Goal: Transaction & Acquisition: Book appointment/travel/reservation

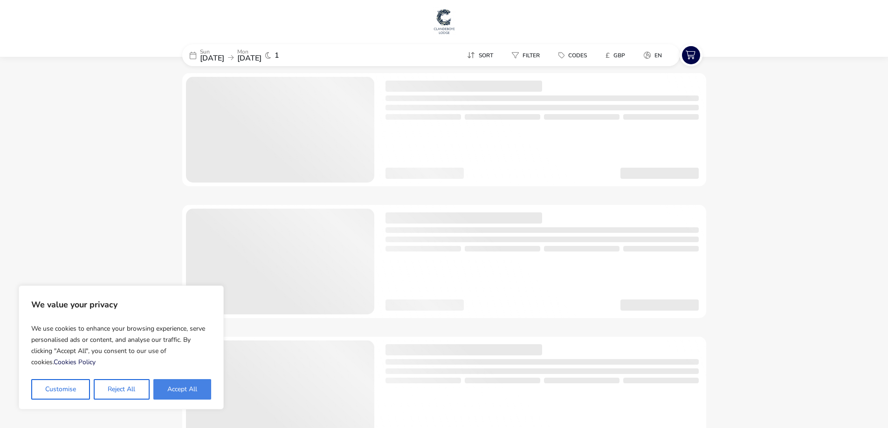
click at [178, 396] on button "Accept All" at bounding box center [182, 389] width 58 height 21
checkbox input "true"
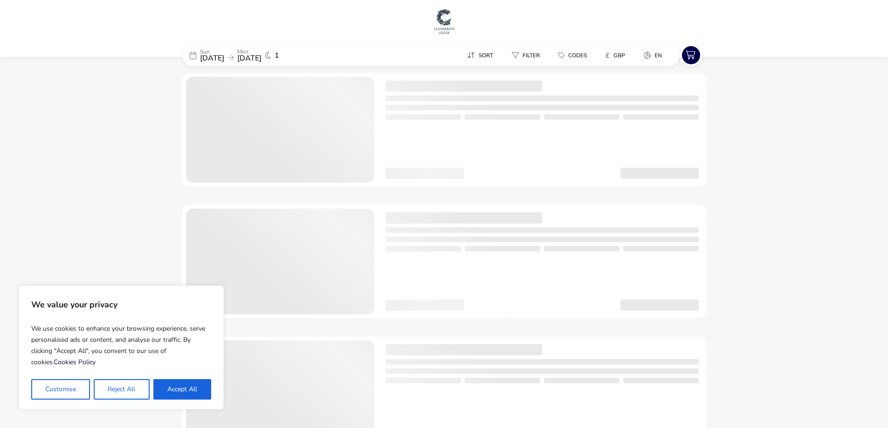
checkbox input "true"
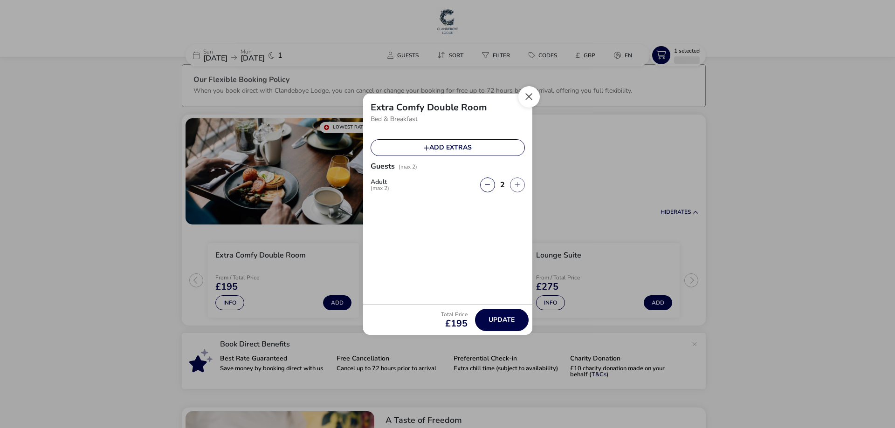
click at [532, 102] on button "Close" at bounding box center [528, 96] width 21 height 21
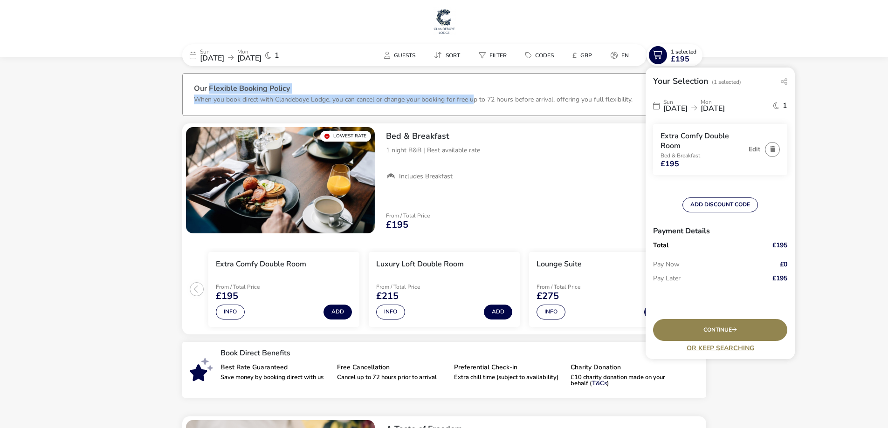
drag, startPoint x: 208, startPoint y: 89, endPoint x: 481, endPoint y: 103, distance: 273.0
click at [480, 103] on div "Our Flexible Booking Policy When you book direct with Clandeboye Lodge, you can…" at bounding box center [444, 100] width 501 height 31
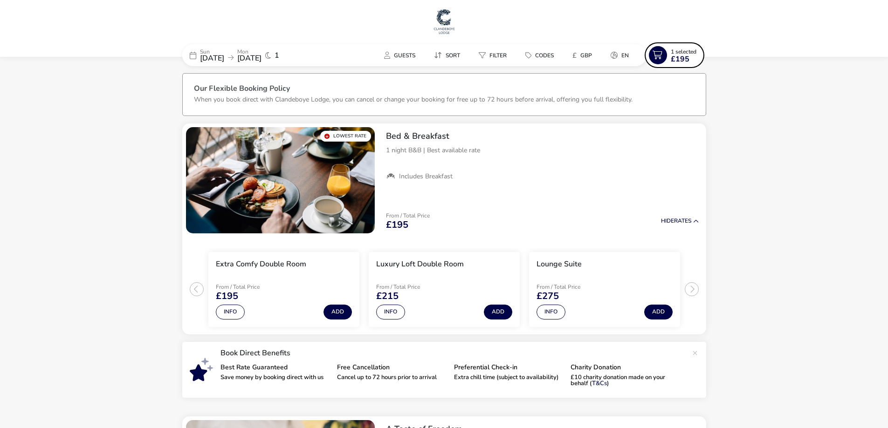
click at [481, 103] on p "When you book direct with Clandeboye Lodge, you can cancel or change your booki…" at bounding box center [413, 99] width 439 height 9
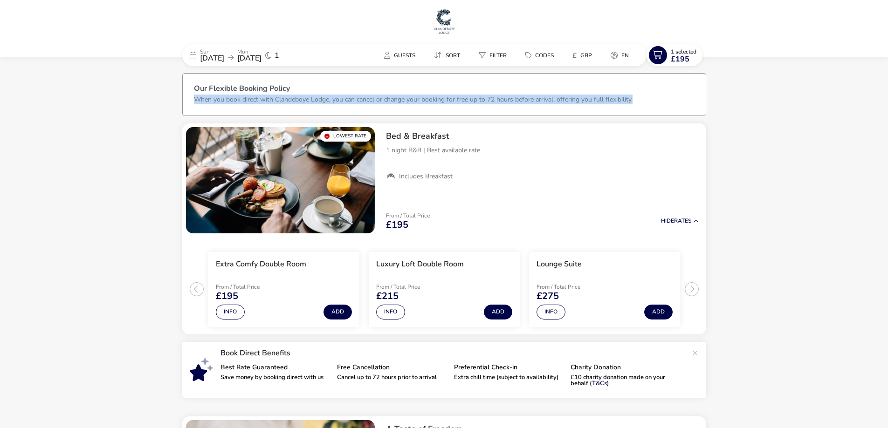
drag, startPoint x: 641, startPoint y: 99, endPoint x: 297, endPoint y: 84, distance: 344.3
click at [298, 84] on li "Our Flexible Booking Policy When you book direct with Clandeboye Lodge, you can…" at bounding box center [444, 95] width 501 height 42
click at [290, 92] on h3 "Our Flexible Booking Policy" at bounding box center [444, 90] width 501 height 10
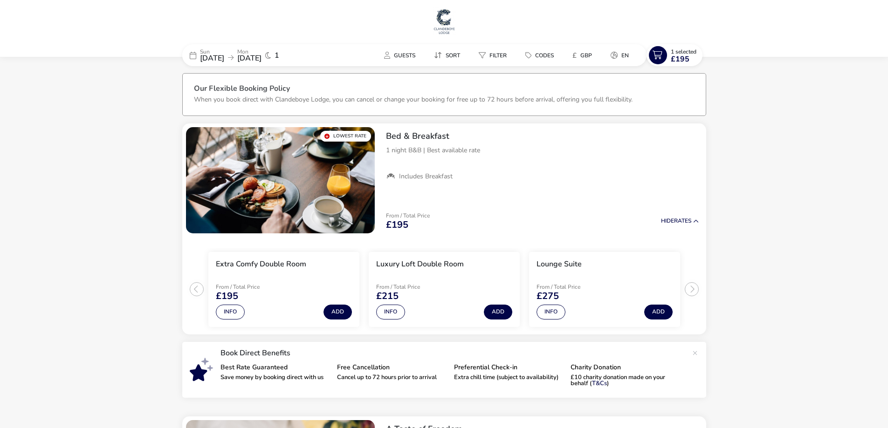
click at [441, 21] on img at bounding box center [444, 21] width 23 height 28
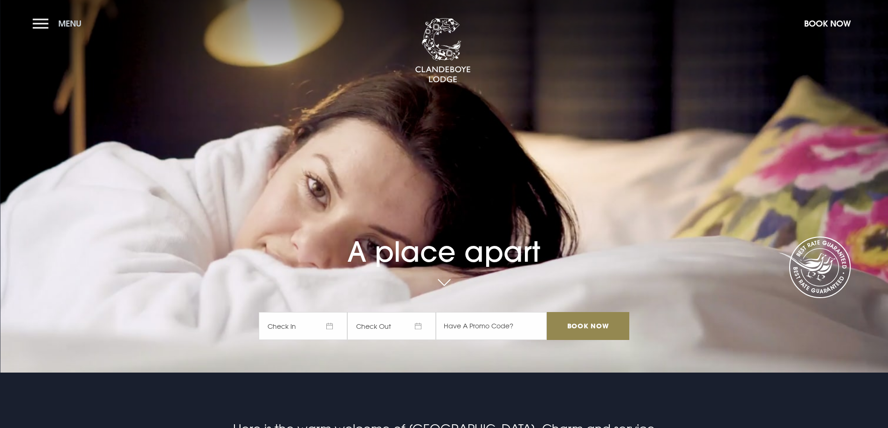
click at [44, 23] on button "Menu" at bounding box center [60, 24] width 54 height 20
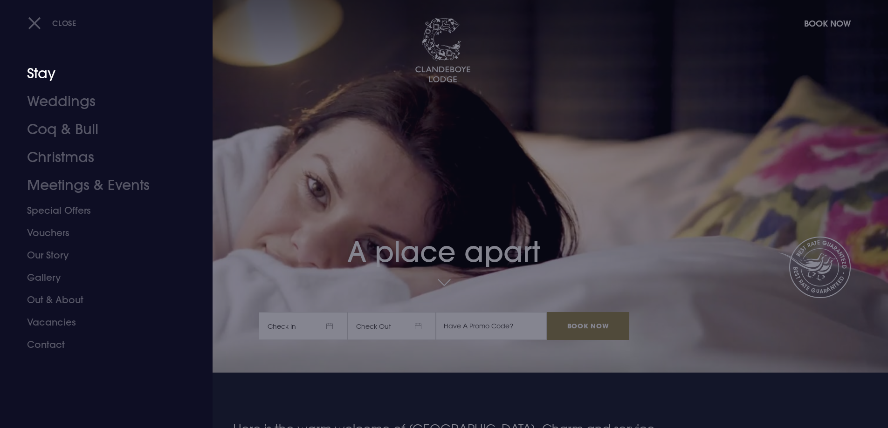
click at [37, 72] on link "Stay" at bounding box center [100, 74] width 147 height 28
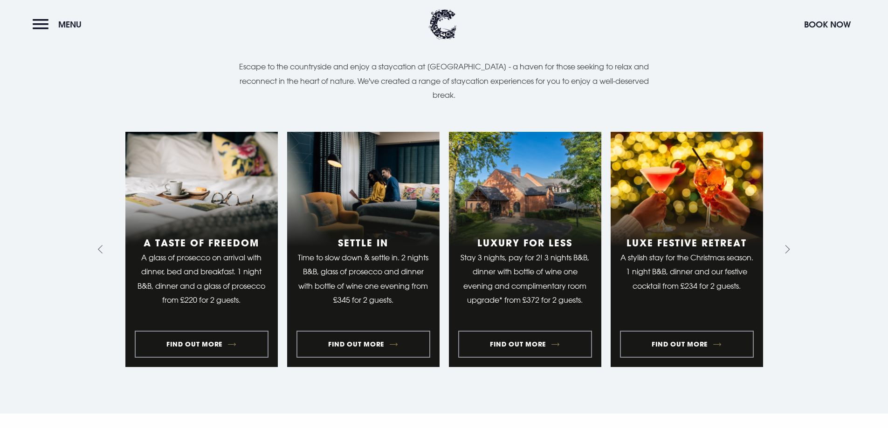
scroll to position [699, 0]
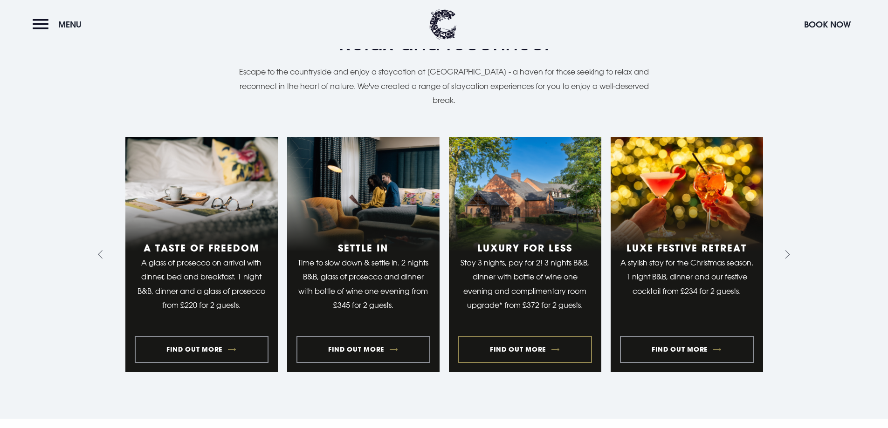
click at [535, 355] on link "3 of 10" at bounding box center [525, 254] width 152 height 235
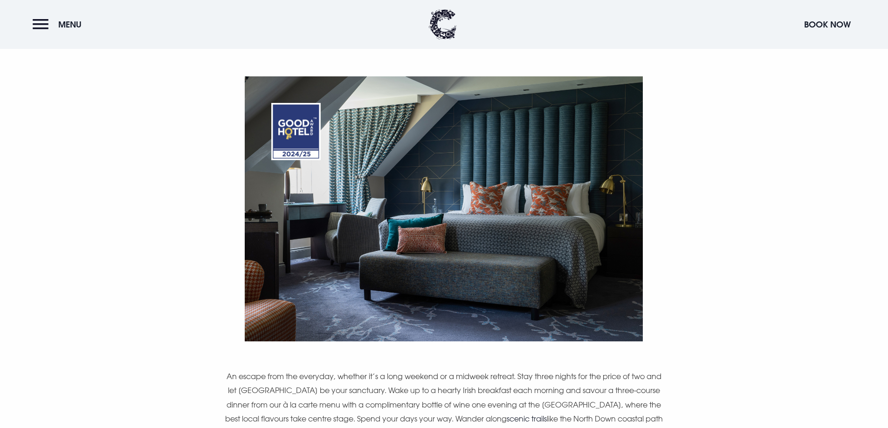
scroll to position [419, 0]
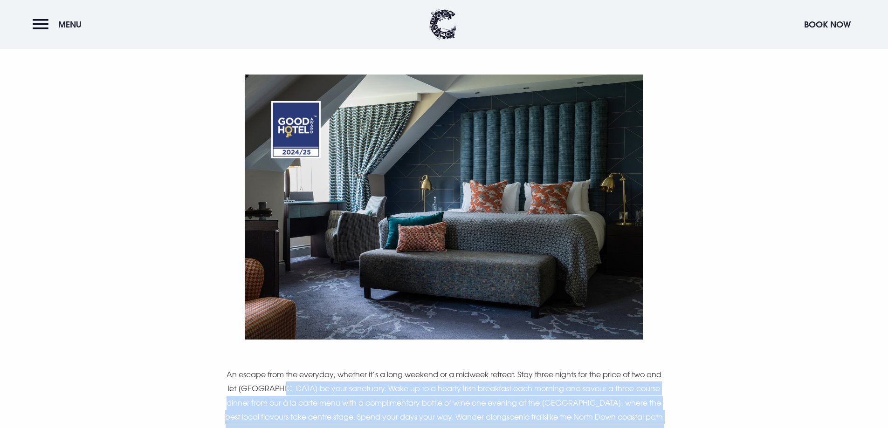
drag, startPoint x: 305, startPoint y: 138, endPoint x: 432, endPoint y: 248, distance: 167.5
click at [432, 248] on div "Stay 3 nights, pay for 2. An escape from the everyday, whether it’s a long week…" at bounding box center [443, 320] width 539 height 585
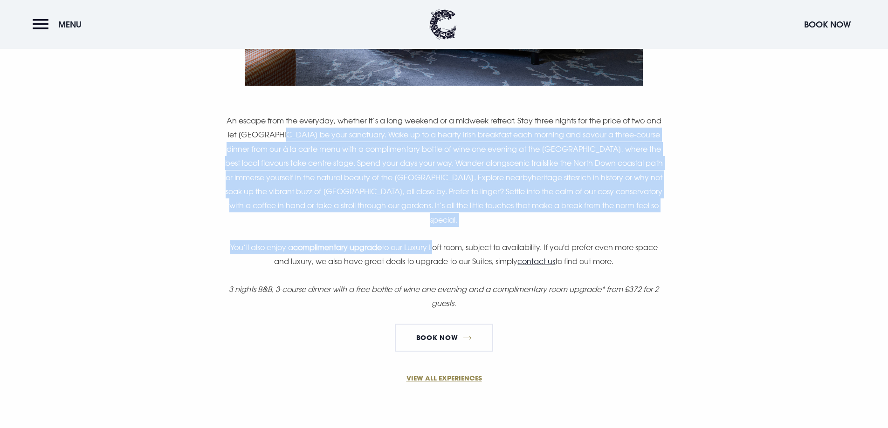
click at [435, 250] on p "You’ll also enjoy a complimentary upgrade to our Luxury Loft room, subject to a…" at bounding box center [444, 254] width 444 height 28
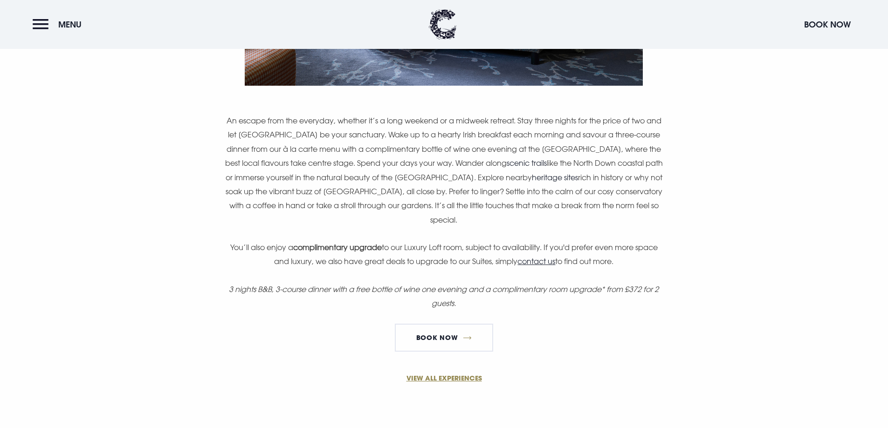
click at [429, 259] on p "You’ll also enjoy a complimentary upgrade to our Luxury Loft room, subject to a…" at bounding box center [444, 254] width 444 height 28
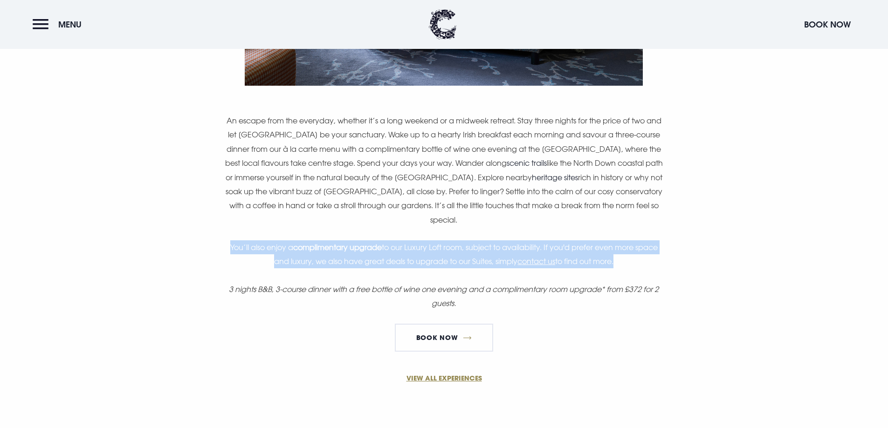
click at [429, 259] on p "You’ll also enjoy a complimentary upgrade to our Luxury Loft room, subject to a…" at bounding box center [444, 254] width 444 height 28
click at [446, 261] on p "You’ll also enjoy a complimentary upgrade to our Luxury Loft room, subject to a…" at bounding box center [444, 254] width 444 height 28
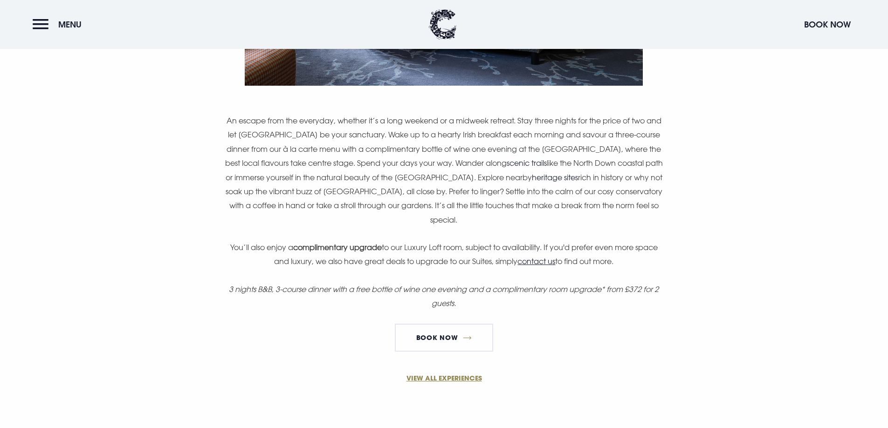
drag, startPoint x: 474, startPoint y: 240, endPoint x: 249, endPoint y: 125, distance: 252.2
click at [249, 125] on div "Stay 3 nights, pay for 2. An escape from the everyday, whether it’s a long week…" at bounding box center [443, 66] width 539 height 585
click at [249, 125] on p "An escape from the everyday, whether it’s a long weekend or a midweek retreat. …" at bounding box center [444, 170] width 444 height 113
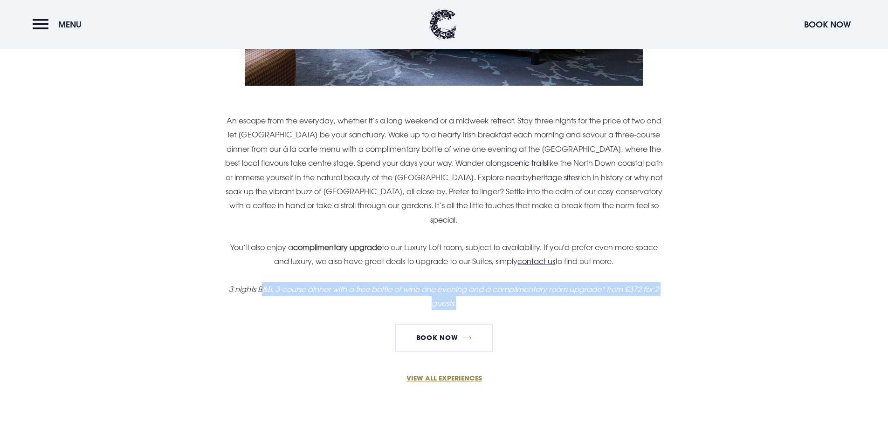
drag, startPoint x: 258, startPoint y: 288, endPoint x: 565, endPoint y: 300, distance: 307.4
click at [565, 300] on p "3 nights B&B, 3-course dinner with a free bottle of wine one evening and a comp…" at bounding box center [444, 296] width 444 height 28
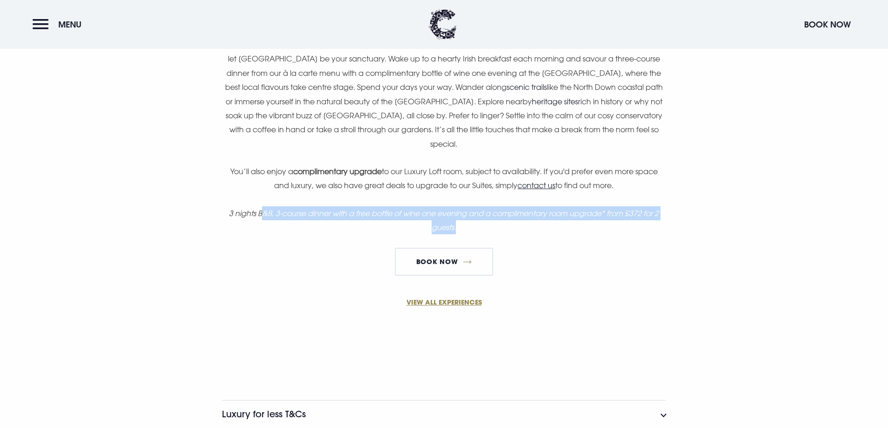
scroll to position [860, 0]
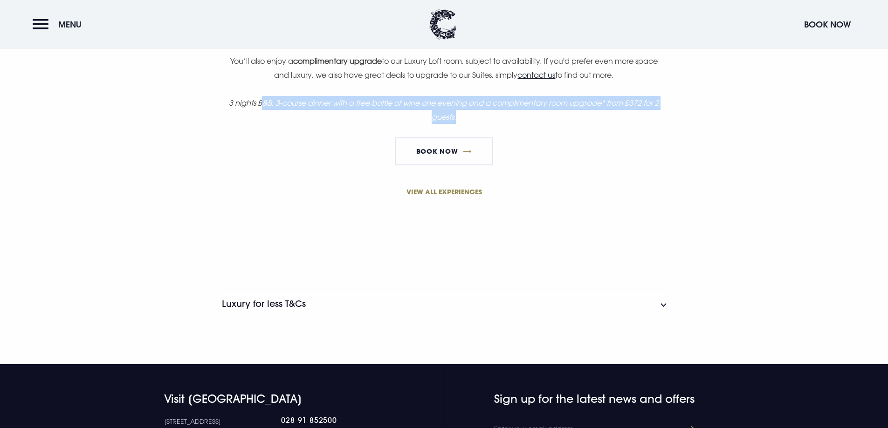
click at [446, 189] on link "VIEW ALL EXPERIENCES" at bounding box center [444, 192] width 444 height 10
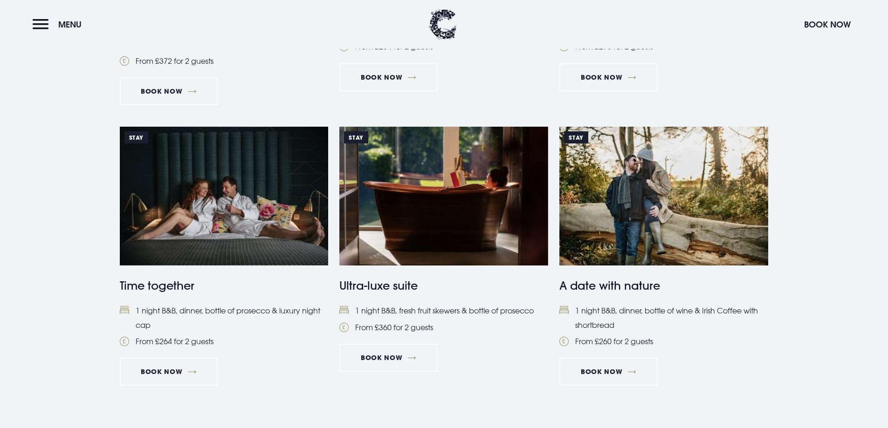
scroll to position [1025, 0]
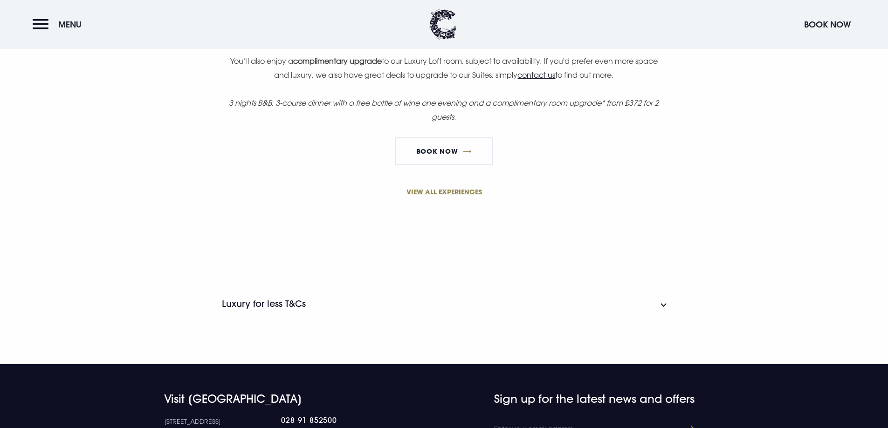
scroll to position [860, 0]
click at [439, 151] on link "Book Now" at bounding box center [444, 151] width 98 height 28
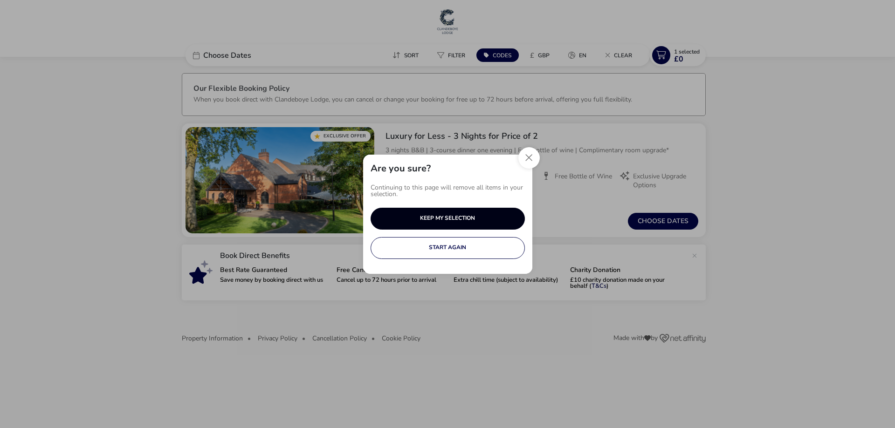
click at [432, 217] on button "KEEP MY SELECTION" at bounding box center [448, 219] width 154 height 22
click at [525, 162] on button "Close" at bounding box center [528, 157] width 21 height 21
click at [453, 218] on button "KEEP MY SELECTION" at bounding box center [448, 219] width 154 height 22
click at [535, 153] on button "Close" at bounding box center [528, 157] width 21 height 21
